Goal: Navigation & Orientation: Find specific page/section

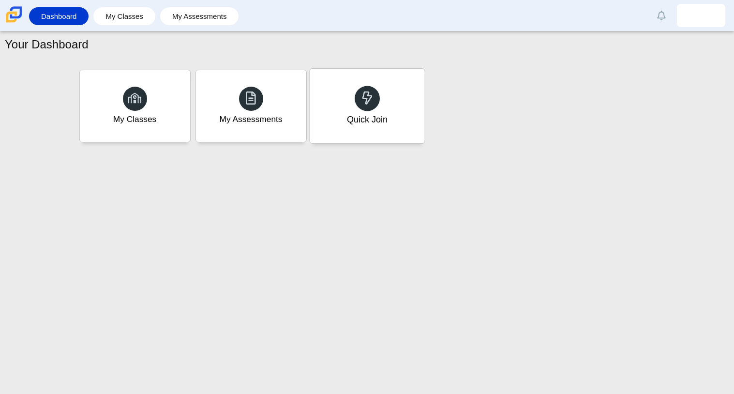
click at [391, 117] on div "Quick Join" at bounding box center [367, 106] width 115 height 75
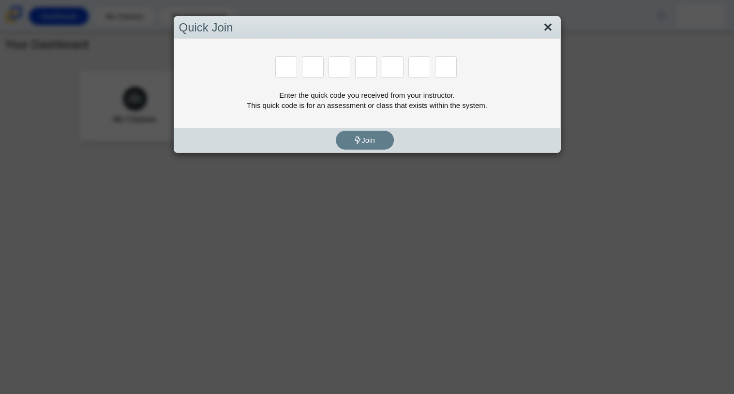
click at [549, 29] on link "Close" at bounding box center [547, 27] width 15 height 16
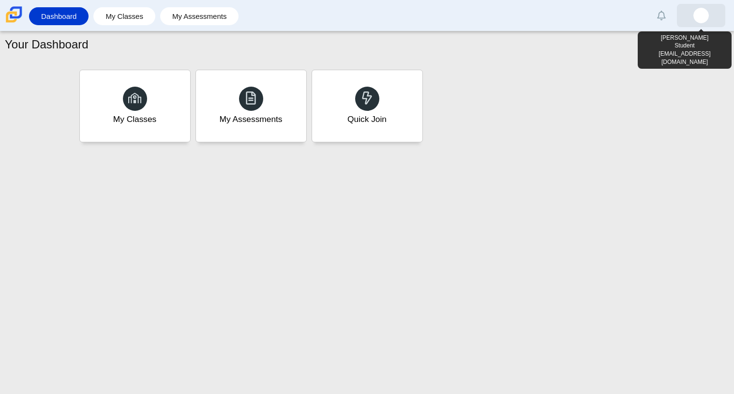
click at [715, 19] on link at bounding box center [701, 15] width 48 height 23
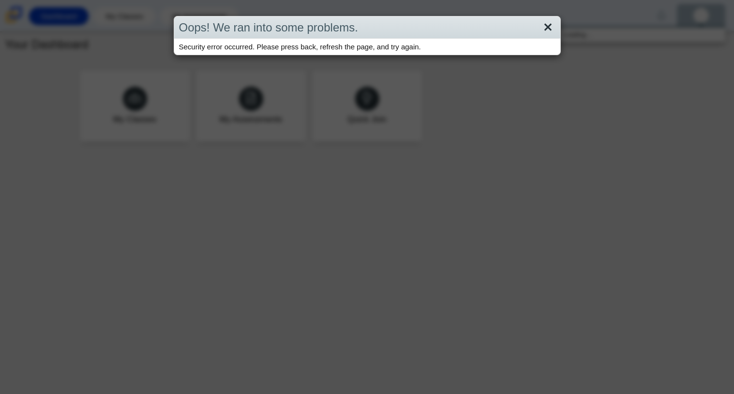
click at [550, 25] on link "Close" at bounding box center [547, 27] width 15 height 16
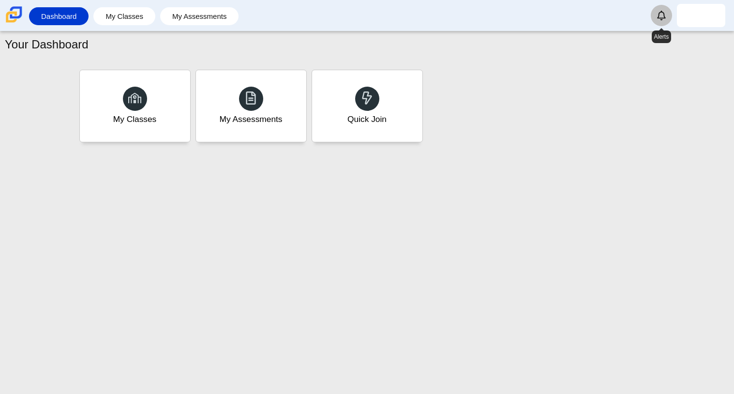
click at [656, 13] on link "Alerts" at bounding box center [661, 15] width 21 height 21
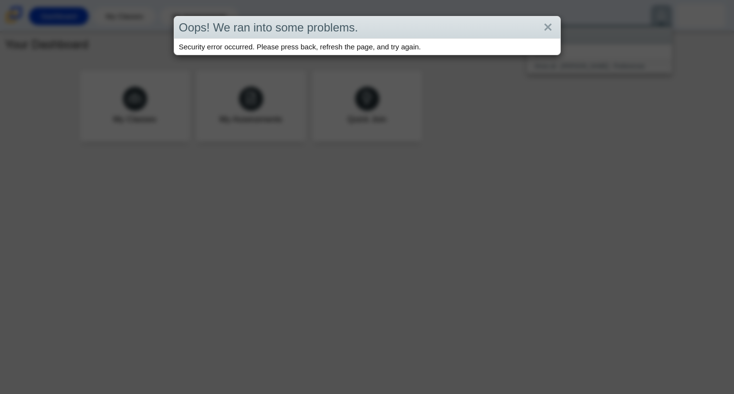
click at [554, 18] on div "Oops! We ran into some problems." at bounding box center [367, 27] width 386 height 23
click at [551, 24] on link "Close" at bounding box center [547, 27] width 15 height 16
